Goal: Information Seeking & Learning: Find specific fact

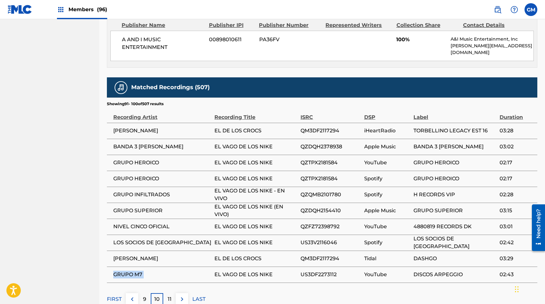
scroll to position [340, 0]
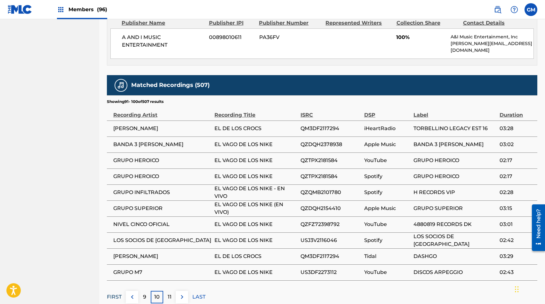
click at [114, 293] on p "FIRST" at bounding box center [114, 297] width 15 height 8
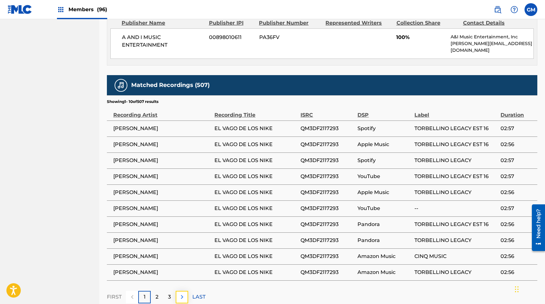
click at [181, 293] on img at bounding box center [182, 297] width 8 height 8
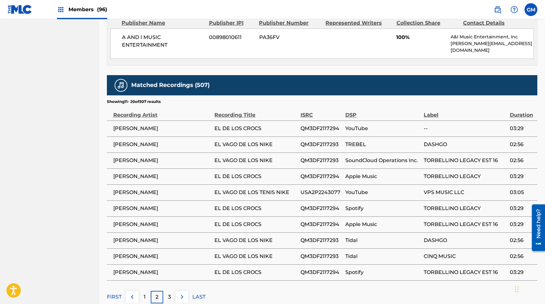
click at [148, 189] on span "[PERSON_NAME]" at bounding box center [162, 193] width 98 height 8
copy div "[PERSON_NAME]"
click at [189, 291] on div "FIRST 1 2 3 LAST" at bounding box center [322, 297] width 430 height 12
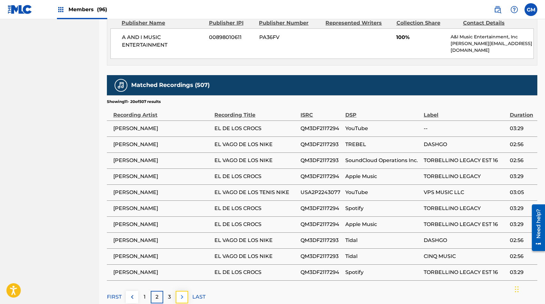
click at [183, 293] on img at bounding box center [182, 297] width 8 height 8
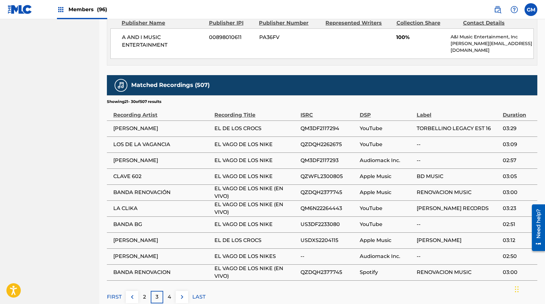
click at [139, 141] on span "LOS DE LA VAGANCIA" at bounding box center [162, 145] width 98 height 8
copy div "LOS DE LA VAGANCIA"
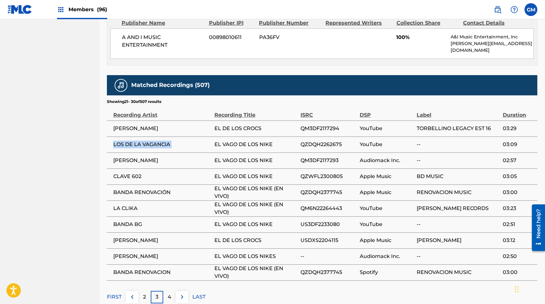
click at [128, 189] on span "BANDA RENOVACIÓN" at bounding box center [162, 193] width 98 height 8
click at [180, 293] on img at bounding box center [182, 297] width 8 height 8
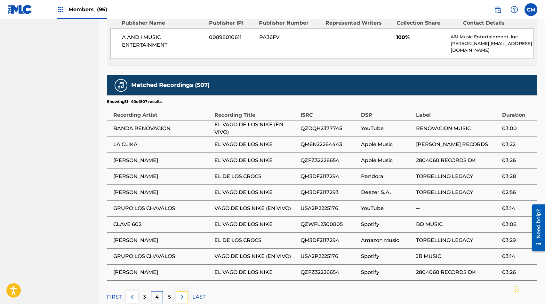
click at [182, 296] on button at bounding box center [182, 297] width 12 height 12
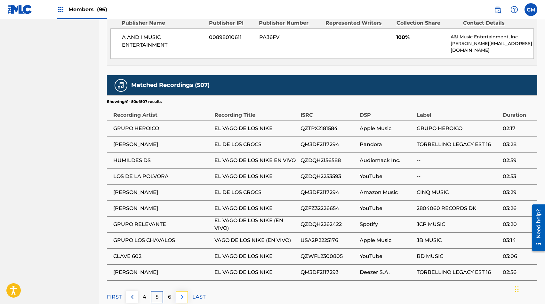
click at [181, 293] on img at bounding box center [182, 297] width 8 height 8
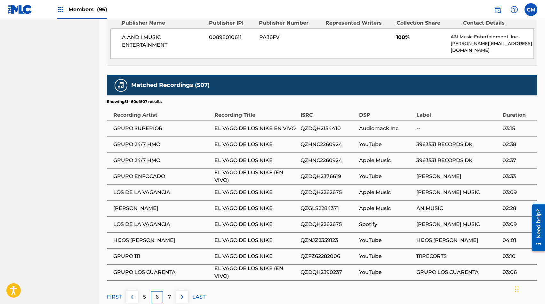
click at [209, 157] on span "GRUPO 24/7 HMO" at bounding box center [162, 161] width 98 height 8
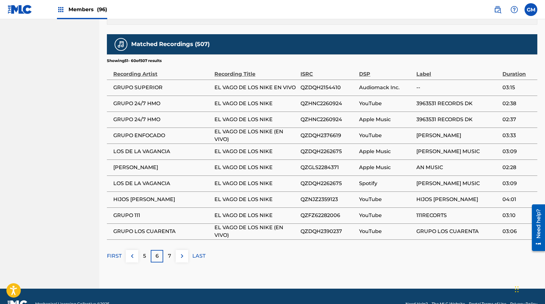
scroll to position [383, 0]
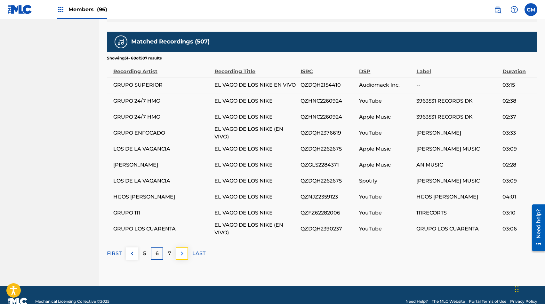
click at [186, 248] on button at bounding box center [182, 254] width 12 height 12
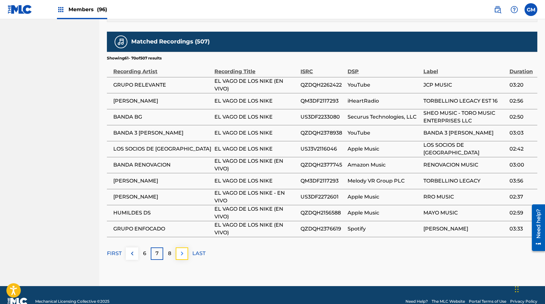
click at [183, 250] on img at bounding box center [182, 254] width 8 height 8
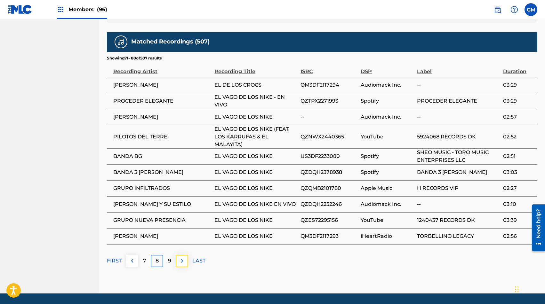
click at [184, 257] on img at bounding box center [182, 261] width 8 height 8
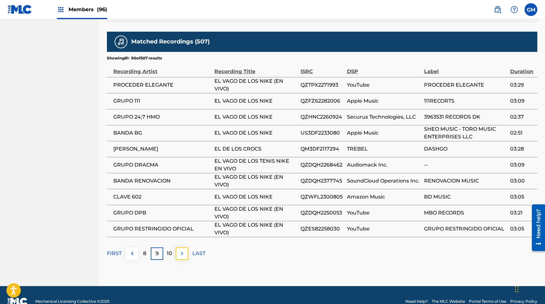
click at [183, 250] on img at bounding box center [182, 254] width 8 height 8
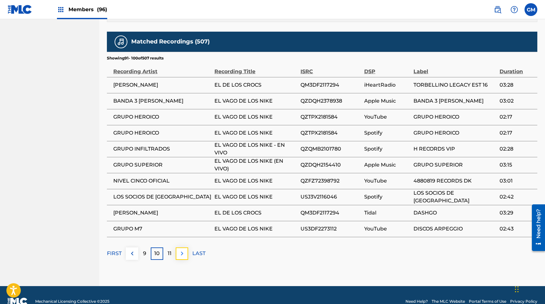
click at [184, 250] on img at bounding box center [182, 254] width 8 height 8
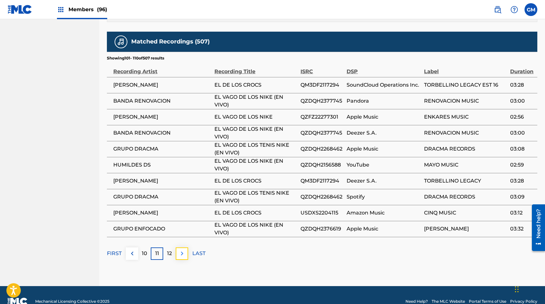
click at [185, 250] on img at bounding box center [182, 254] width 8 height 8
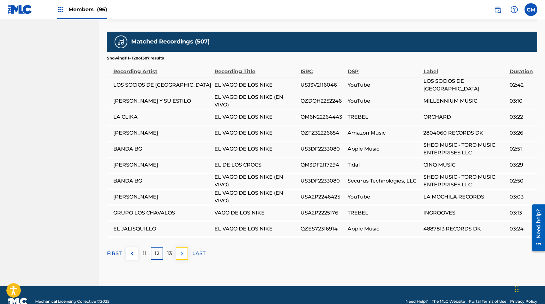
click at [181, 253] on button at bounding box center [182, 254] width 12 height 12
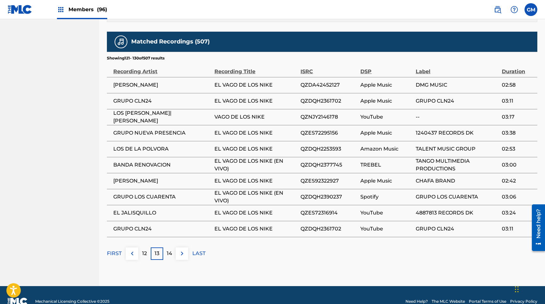
click at [145, 177] on span "[PERSON_NAME]" at bounding box center [162, 181] width 98 height 8
click at [184, 251] on img at bounding box center [182, 254] width 8 height 8
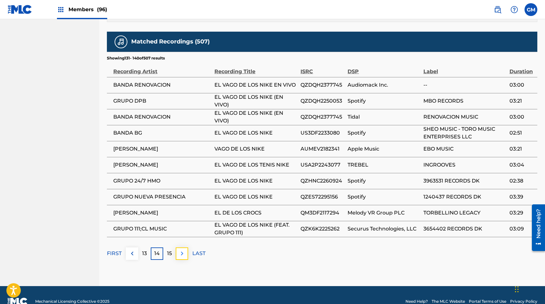
click at [184, 250] on img at bounding box center [182, 254] width 8 height 8
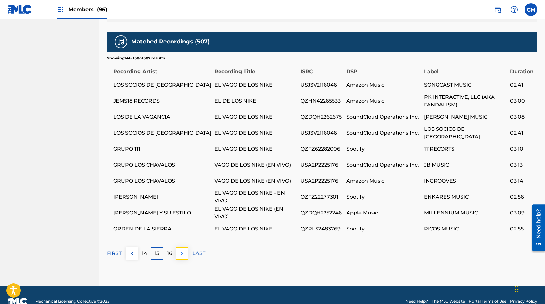
click at [185, 250] on img at bounding box center [182, 254] width 8 height 8
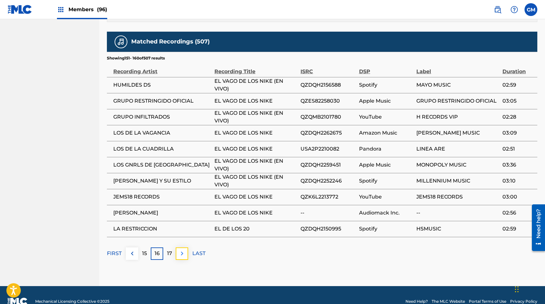
click at [187, 250] on button at bounding box center [182, 254] width 12 height 12
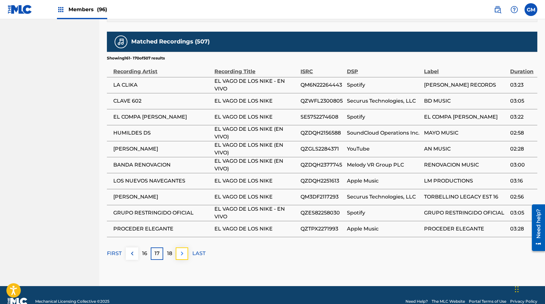
click at [185, 250] on img at bounding box center [182, 254] width 8 height 8
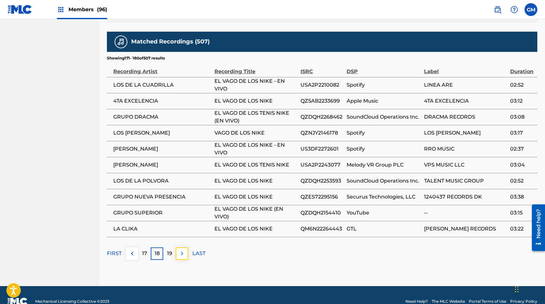
click at [180, 250] on img at bounding box center [182, 254] width 8 height 8
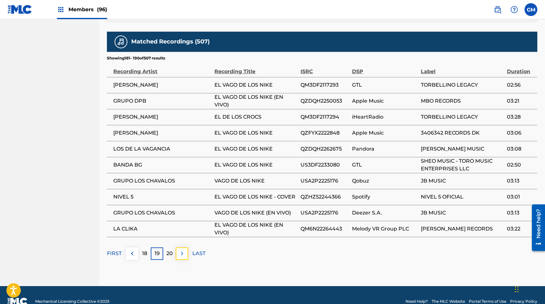
click at [180, 250] on img at bounding box center [182, 254] width 8 height 8
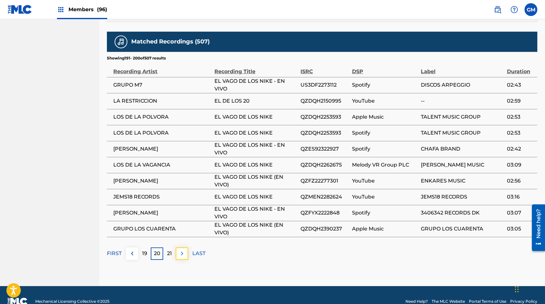
click at [185, 248] on button at bounding box center [182, 254] width 12 height 12
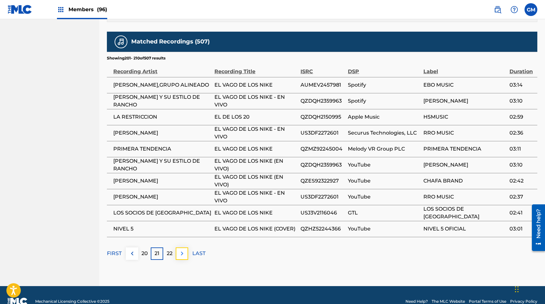
click at [181, 250] on img at bounding box center [182, 254] width 8 height 8
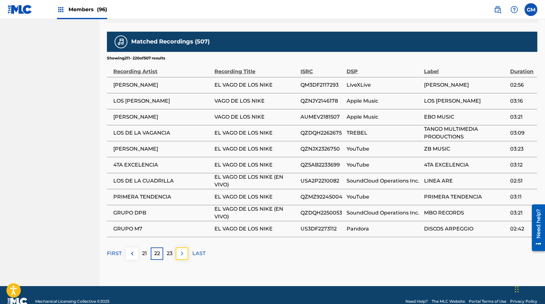
click at [180, 250] on img at bounding box center [182, 254] width 8 height 8
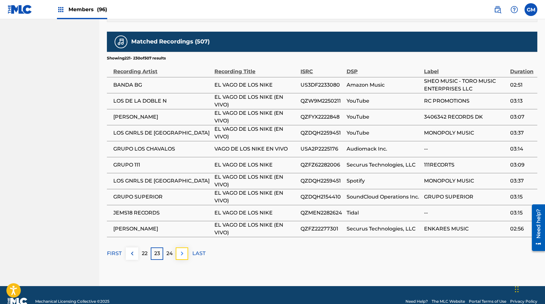
click at [185, 250] on img at bounding box center [182, 254] width 8 height 8
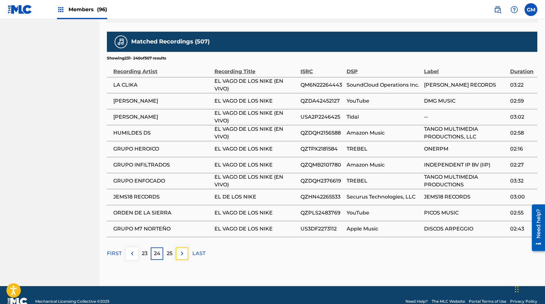
click at [185, 250] on img at bounding box center [182, 254] width 8 height 8
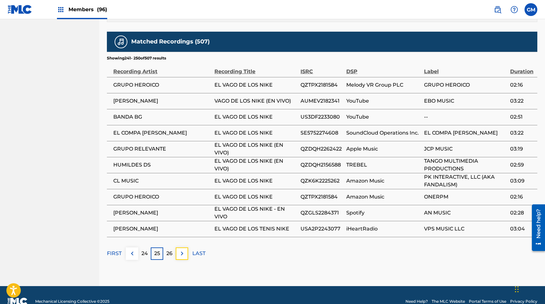
click at [185, 250] on img at bounding box center [182, 254] width 8 height 8
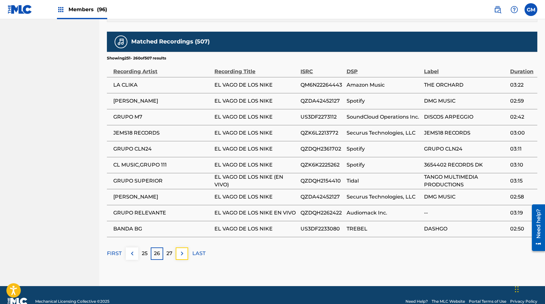
click at [185, 250] on img at bounding box center [182, 254] width 8 height 8
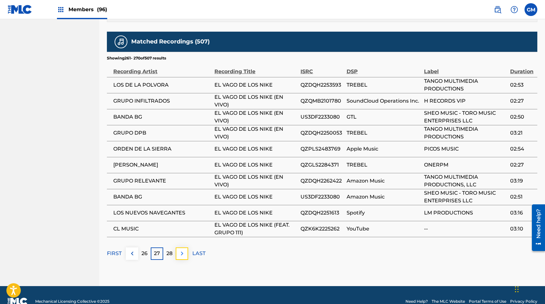
click at [185, 250] on img at bounding box center [182, 254] width 8 height 8
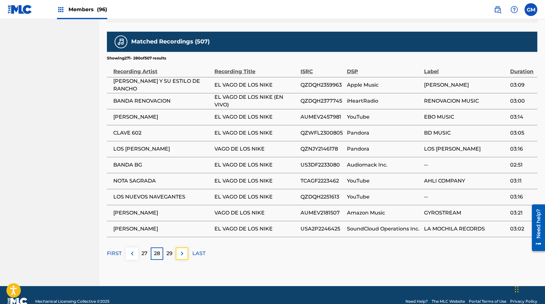
click at [185, 250] on img at bounding box center [182, 254] width 8 height 8
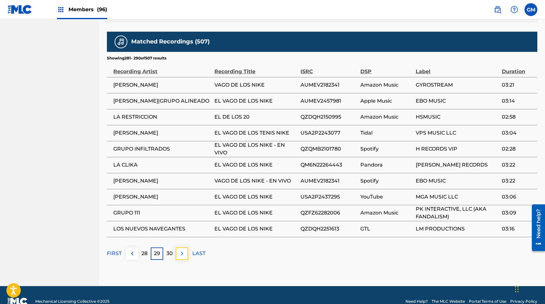
click at [185, 248] on button at bounding box center [182, 254] width 12 height 12
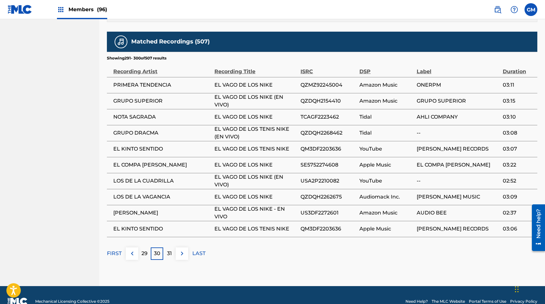
click at [189, 248] on div "FIRST 29 30 31 LAST" at bounding box center [322, 254] width 430 height 12
click at [185, 248] on button at bounding box center [182, 254] width 12 height 12
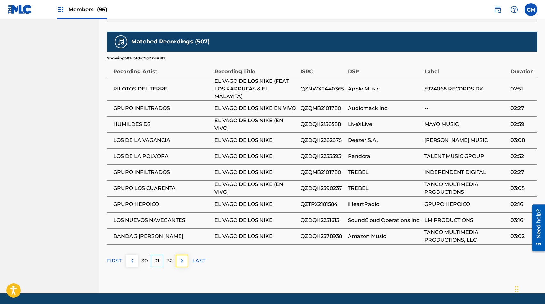
click at [185, 257] on img at bounding box center [182, 261] width 8 height 8
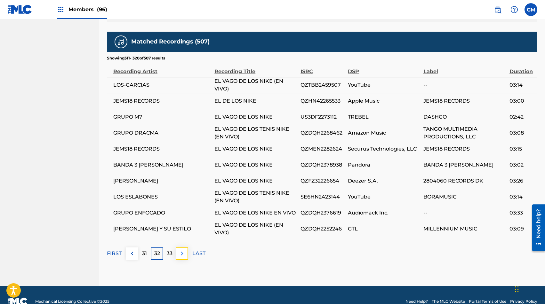
click at [185, 250] on img at bounding box center [182, 254] width 8 height 8
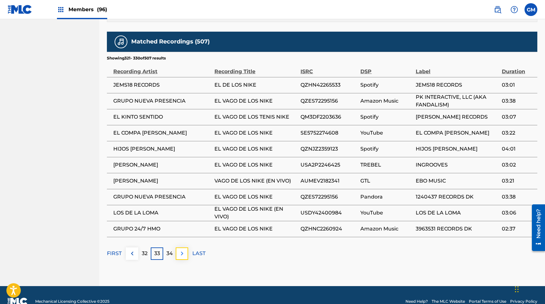
click at [181, 250] on img at bounding box center [182, 254] width 8 height 8
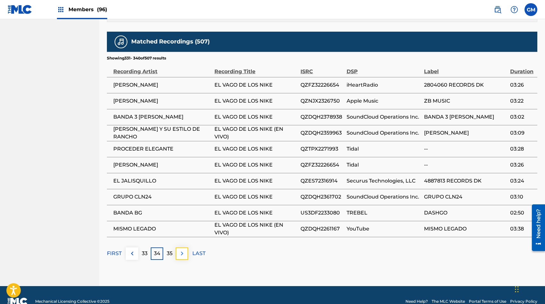
click at [180, 250] on img at bounding box center [182, 254] width 8 height 8
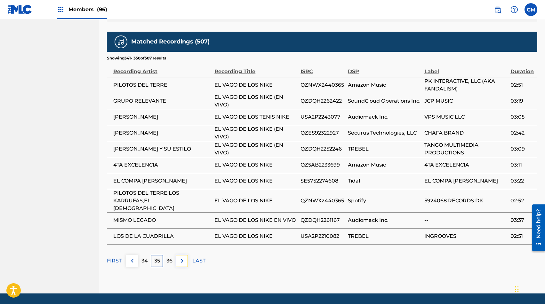
click at [180, 257] on img at bounding box center [182, 261] width 8 height 8
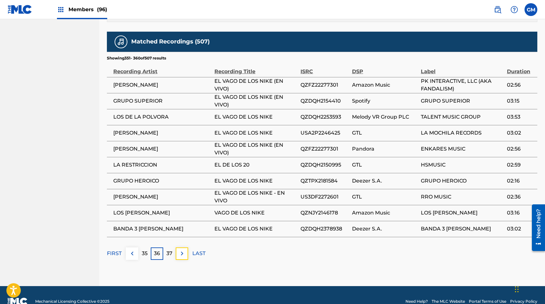
click at [180, 250] on img at bounding box center [182, 254] width 8 height 8
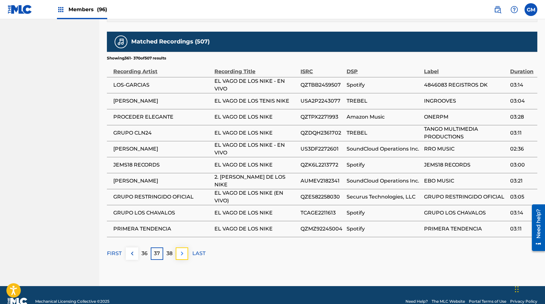
click at [180, 250] on img at bounding box center [182, 254] width 8 height 8
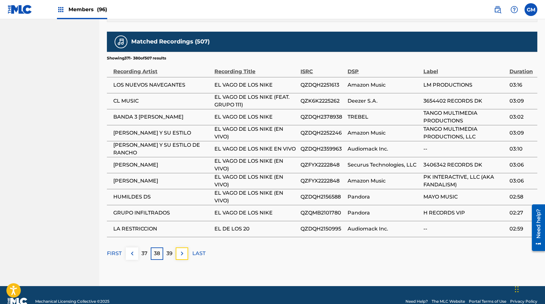
click at [180, 250] on img at bounding box center [182, 254] width 8 height 8
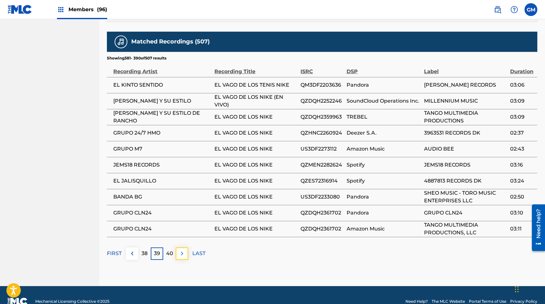
click at [180, 250] on img at bounding box center [182, 254] width 8 height 8
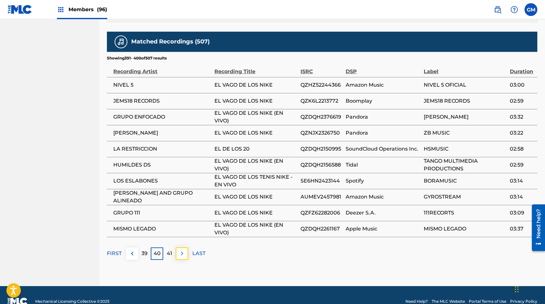
click at [177, 248] on button at bounding box center [182, 254] width 12 height 12
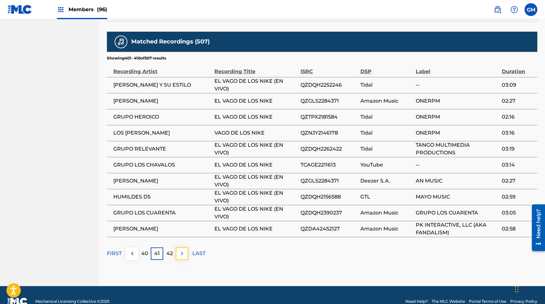
click at [182, 250] on img at bounding box center [182, 254] width 8 height 8
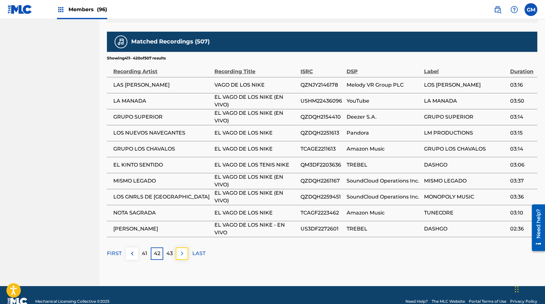
click at [182, 250] on img at bounding box center [182, 254] width 8 height 8
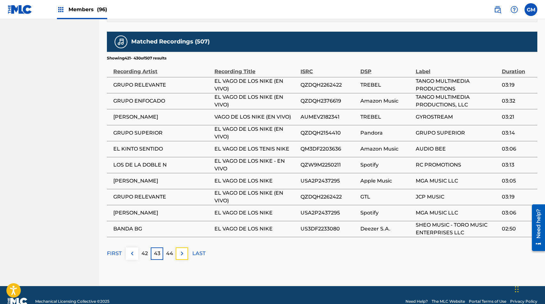
click at [182, 250] on img at bounding box center [182, 254] width 8 height 8
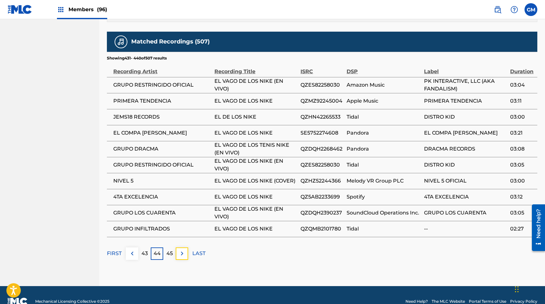
click at [182, 250] on img at bounding box center [182, 254] width 8 height 8
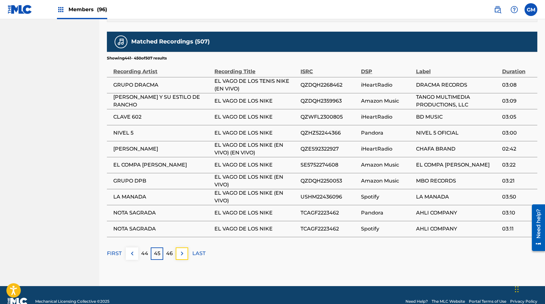
click at [182, 250] on img at bounding box center [182, 254] width 8 height 8
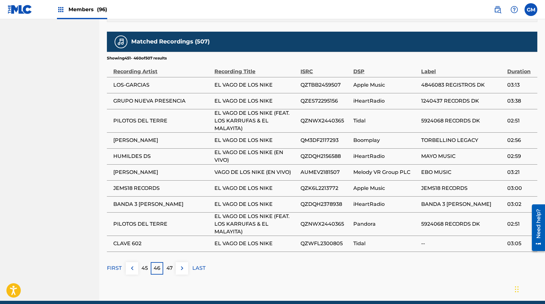
click at [182, 248] on div "Matched Recordings (507) Showing 451 - 460 of 507 results Recording Artist Reco…" at bounding box center [322, 153] width 430 height 243
click at [181, 264] on img at bounding box center [182, 268] width 8 height 8
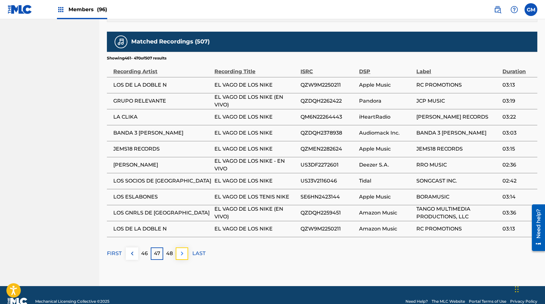
click at [181, 252] on button at bounding box center [182, 254] width 12 height 12
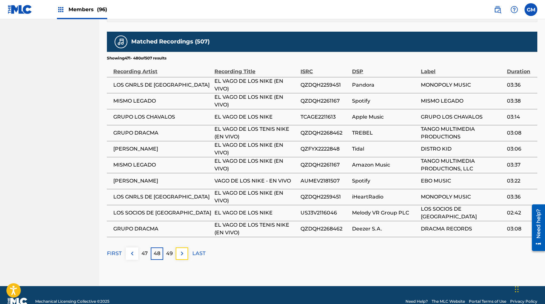
click at [181, 252] on button at bounding box center [182, 254] width 12 height 12
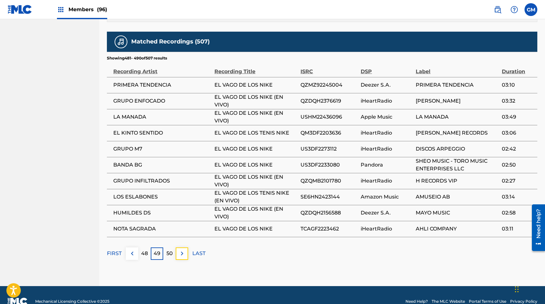
click at [181, 252] on button at bounding box center [182, 254] width 12 height 12
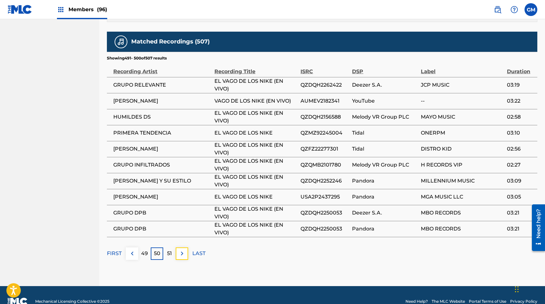
click at [181, 252] on button at bounding box center [182, 254] width 12 height 12
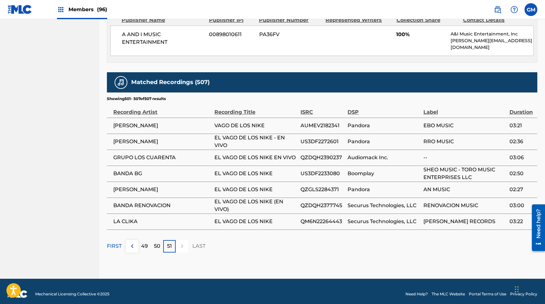
scroll to position [0, 0]
